Goal: Book appointment/travel/reservation

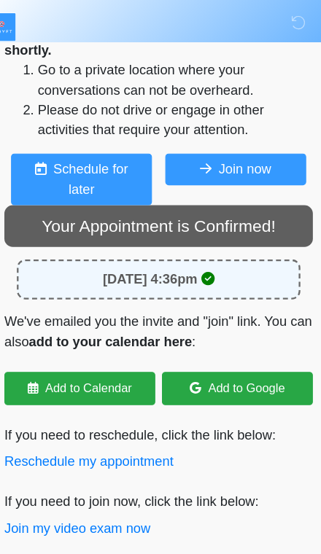
scroll to position [119, 0]
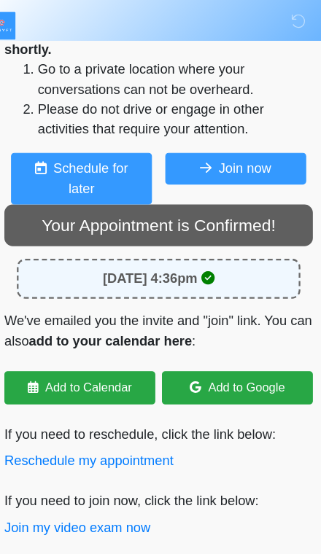
click at [52, 166] on button "Schedule for later" at bounding box center [92, 157] width 123 height 45
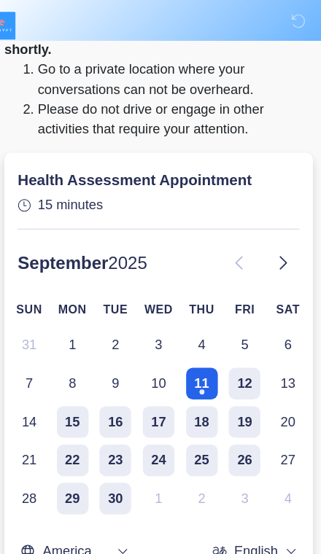
click at [222, 330] on button "12" at bounding box center [236, 337] width 28 height 28
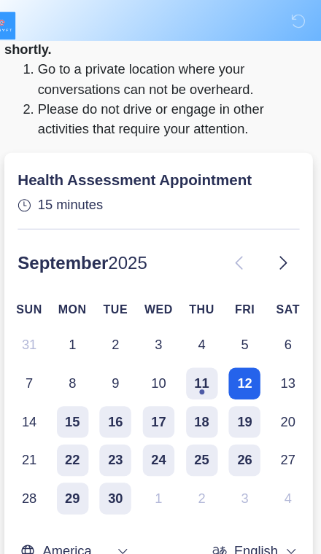
click at [185, 327] on button "11" at bounding box center [199, 337] width 28 height 28
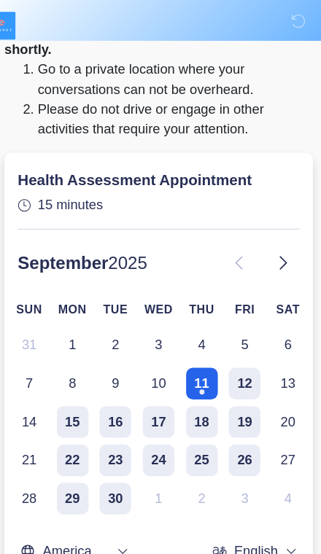
click at [222, 325] on button "12" at bounding box center [236, 337] width 28 height 28
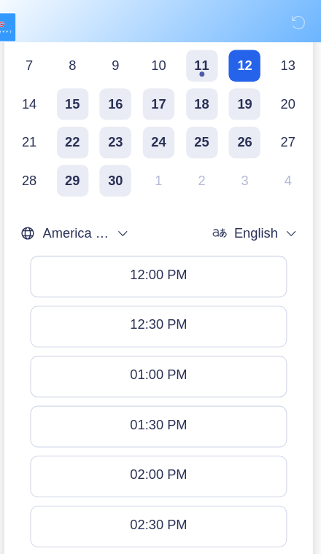
scroll to position [398, 0]
click at [63, 209] on span "America / [US_STATE]" at bounding box center [88, 204] width 58 height 15
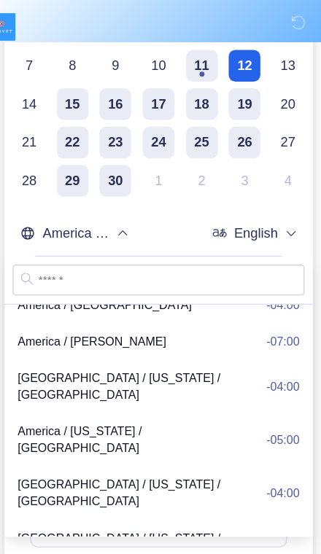
scroll to position [4917, 0]
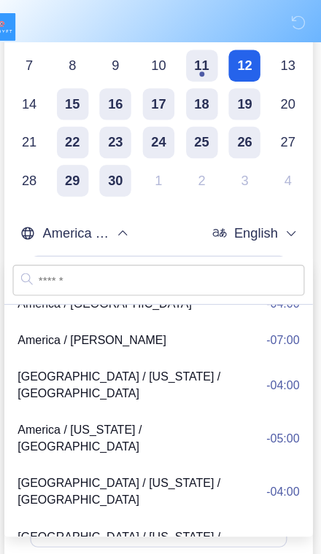
click at [88, 201] on span "America / [US_STATE]" at bounding box center [88, 204] width 58 height 15
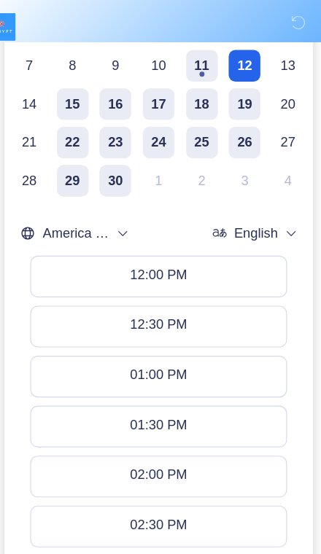
click at [95, 204] on span "America / [US_STATE]" at bounding box center [88, 204] width 58 height 15
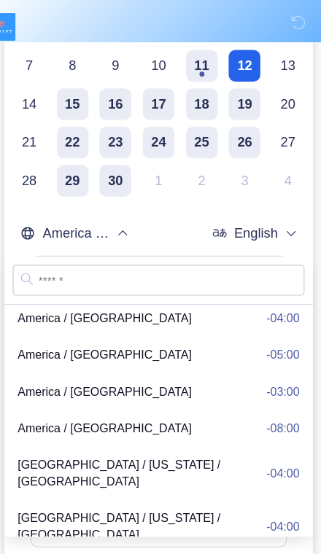
scroll to position [398, 0]
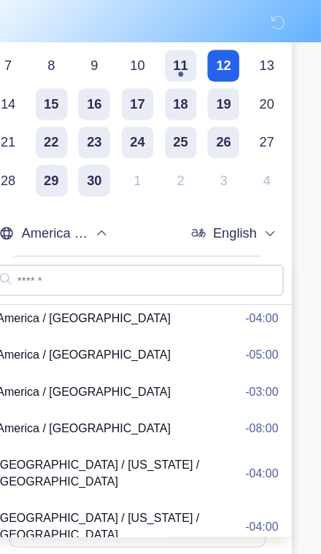
click at [210, 245] on input "text" at bounding box center [160, 245] width 255 height 27
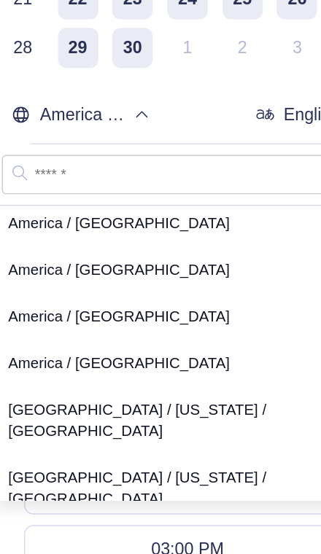
click at [169, 232] on input "text" at bounding box center [160, 245] width 255 height 27
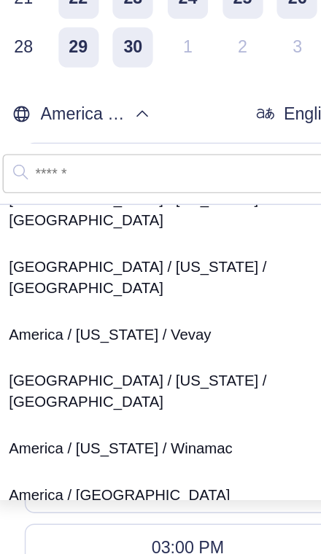
scroll to position [5091, 0]
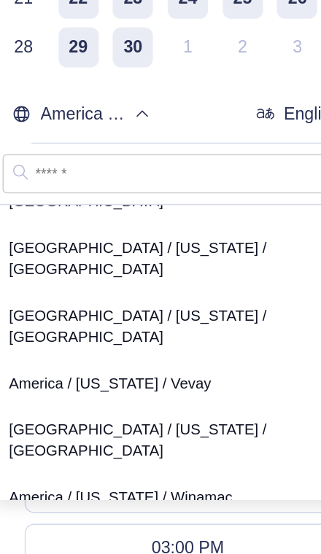
click at [123, 188] on icon "timezone" at bounding box center [129, 194] width 12 height 12
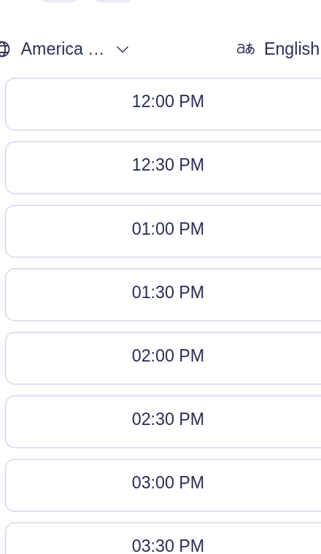
scroll to position [455, 0]
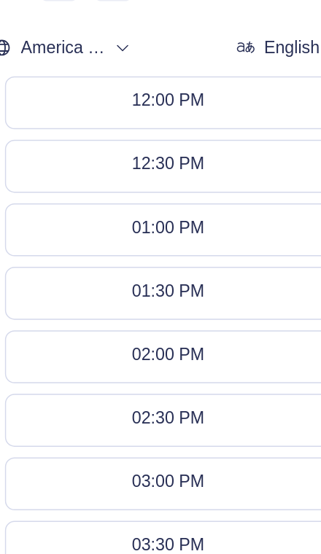
click at [184, 168] on button "12:00 PM" at bounding box center [160, 185] width 223 height 35
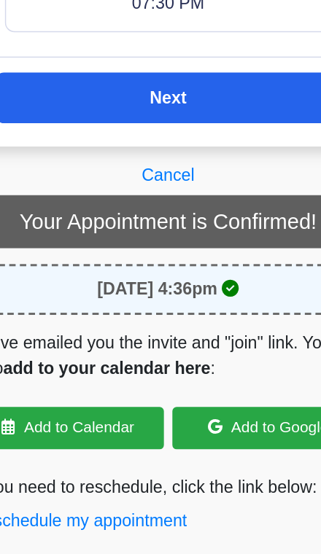
scroll to position [1178, 0]
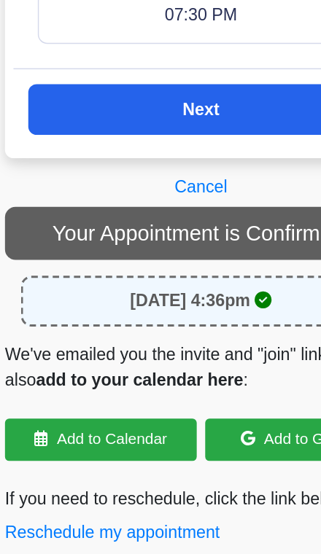
click at [188, 165] on button "Next" at bounding box center [161, 182] width 238 height 35
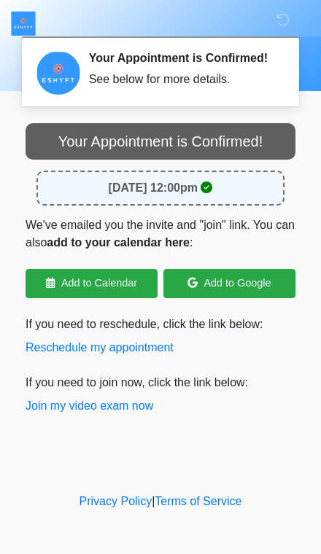
click at [223, 188] on div "[DATE] 12:00pm" at bounding box center [160, 188] width 248 height 35
click at [198, 194] on strong "[DATE] 12:00pm" at bounding box center [153, 188] width 89 height 12
click at [163, 355] on button "Reschedule my appointment" at bounding box center [100, 348] width 148 height 18
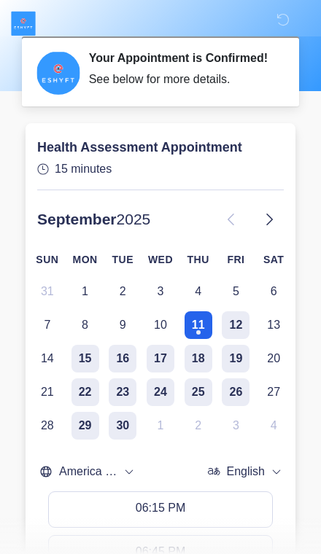
click at [93, 371] on button "15" at bounding box center [85, 359] width 28 height 28
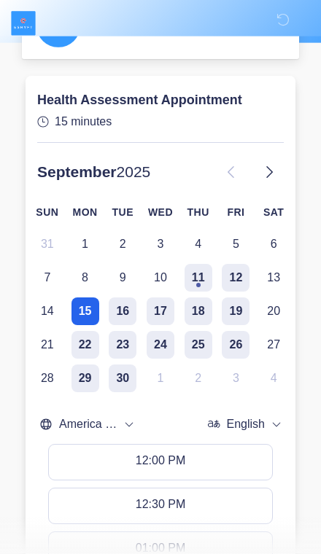
scroll to position [48, 0]
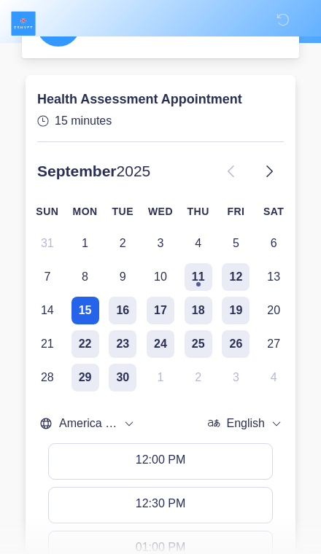
click at [217, 107] on h1 "Health Assessment Appointment" at bounding box center [160, 99] width 247 height 15
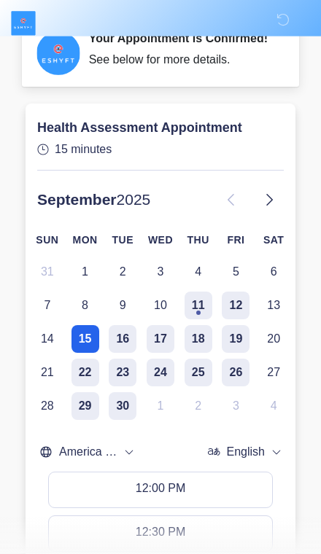
scroll to position [0, 0]
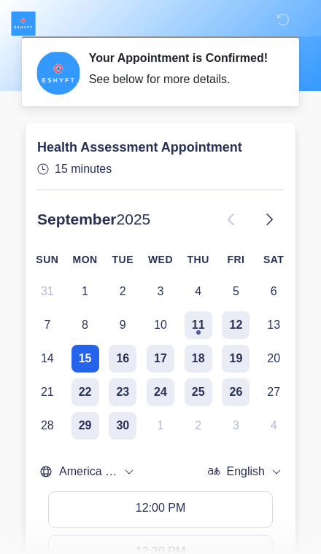
click at [234, 65] on h2 "Your Appointment is Confirmed!" at bounding box center [181, 58] width 185 height 14
click at [290, 21] on icon at bounding box center [283, 19] width 13 height 13
click at [214, 169] on p "15 minutes" at bounding box center [160, 170] width 247 height 18
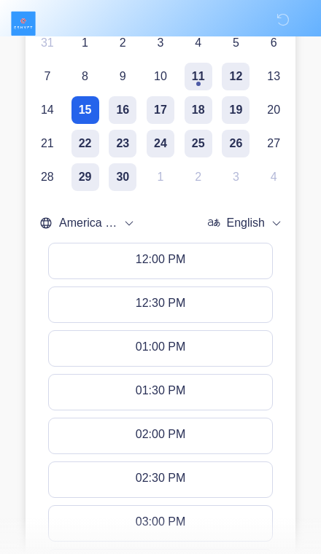
scroll to position [250, 0]
click at [210, 272] on button "12:00 PM" at bounding box center [160, 260] width 223 height 35
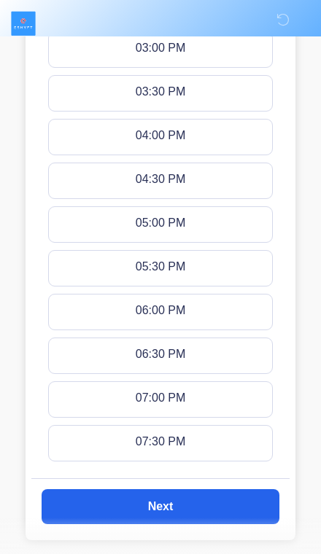
scroll to position [744, 0]
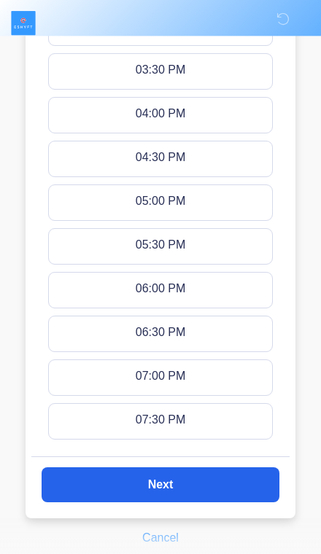
click at [226, 498] on button "Next" at bounding box center [161, 485] width 238 height 35
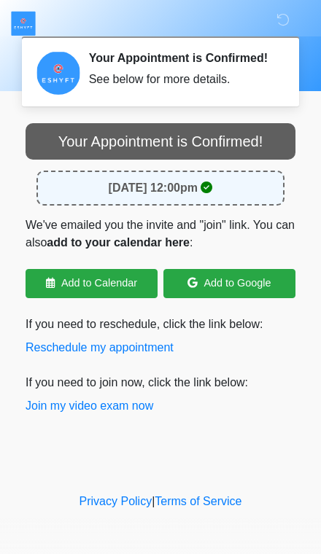
click at [146, 294] on link "Add to Calendar" at bounding box center [92, 283] width 132 height 29
click at [140, 414] on button "Join my video exam now" at bounding box center [90, 407] width 128 height 18
click at [58, 415] on button "Join my video exam now" at bounding box center [90, 407] width 128 height 18
click at [126, 143] on div "Your Appointment is Confirmed!" at bounding box center [161, 141] width 270 height 36
click at [134, 88] on div "See below for more details." at bounding box center [181, 80] width 185 height 18
